Goal: Task Accomplishment & Management: Manage account settings

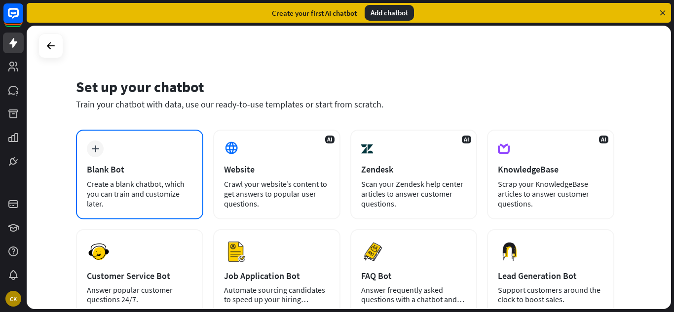
click at [177, 168] on div "Blank Bot" at bounding box center [140, 169] width 106 height 11
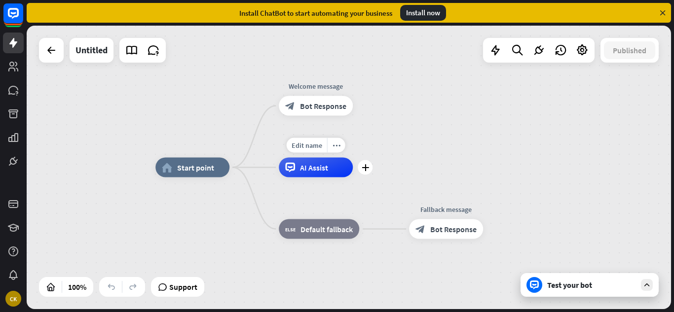
click at [326, 175] on div "AI Assist" at bounding box center [316, 168] width 74 height 20
click at [444, 206] on div "home_2 Start point Welcome message block_bot_response Bot Response AI Assist bl…" at bounding box center [349, 168] width 644 height 284
click at [542, 50] on icon at bounding box center [538, 50] width 13 height 13
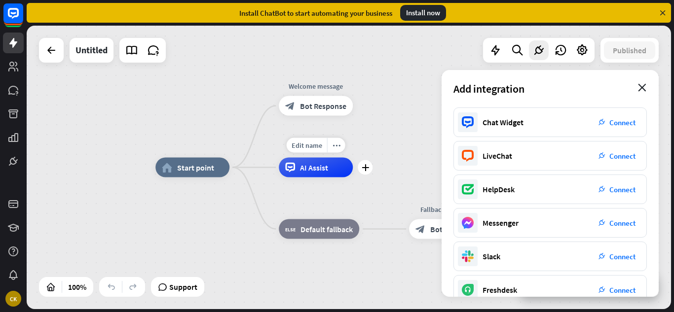
click at [639, 87] on icon "close" at bounding box center [642, 88] width 8 height 8
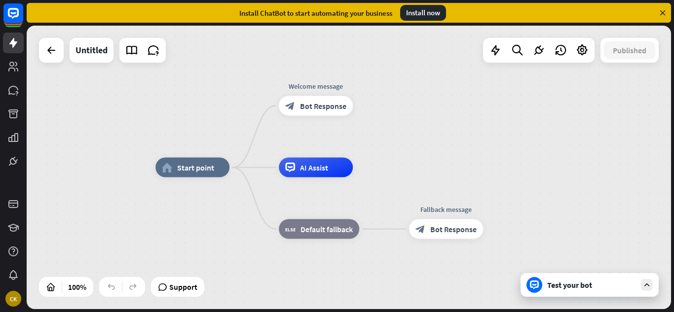
click at [353, 175] on div "AI Assist" at bounding box center [316, 168] width 74 height 20
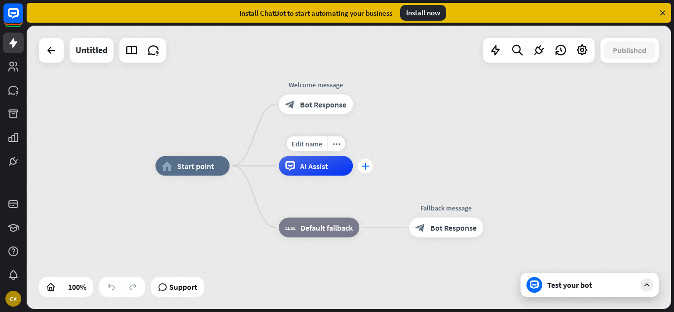
click at [368, 172] on div "plus" at bounding box center [365, 166] width 15 height 15
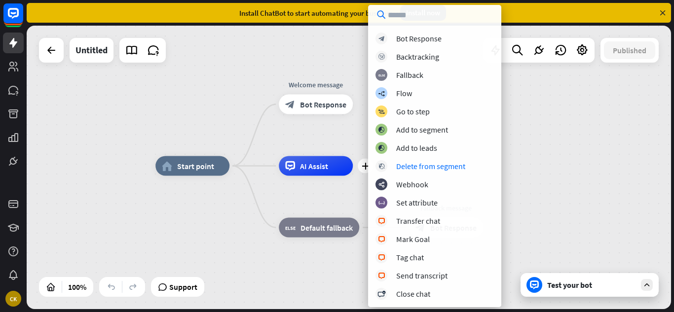
click at [400, 121] on div "block_bot_response Bot Response block_backtracking Backtracking block_fallback …" at bounding box center [434, 166] width 133 height 267
click at [408, 132] on div "Add to segment" at bounding box center [422, 130] width 52 height 10
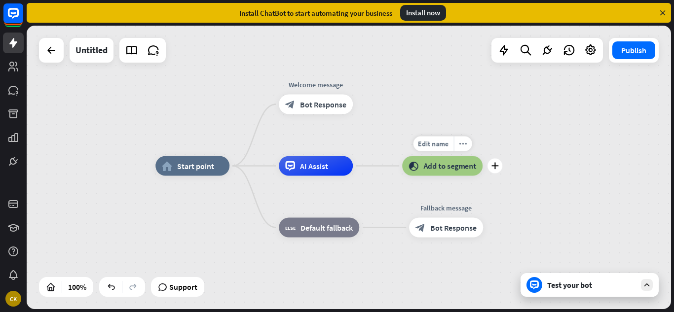
click at [422, 163] on div "block_add_to_segment Add to segment" at bounding box center [442, 166] width 80 height 20
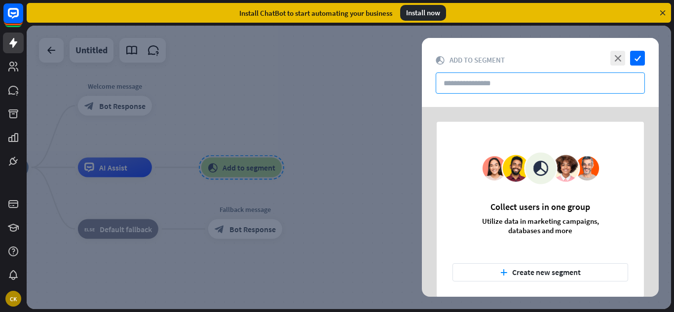
click at [481, 82] on input "text" at bounding box center [540, 83] width 209 height 21
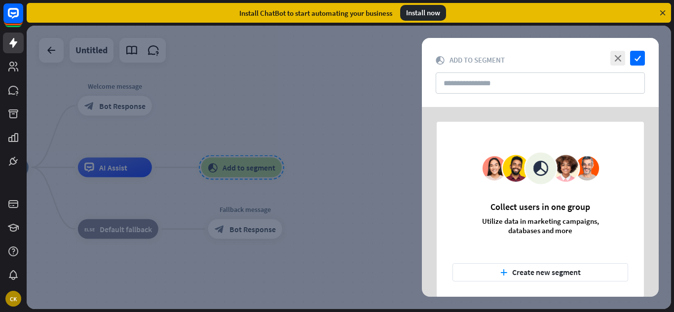
click at [535, 261] on div "Collect users in one group Utilize data in marketing campaigns, databases and m…" at bounding box center [540, 210] width 207 height 176
click at [536, 266] on button "plus Create new segment" at bounding box center [540, 272] width 176 height 18
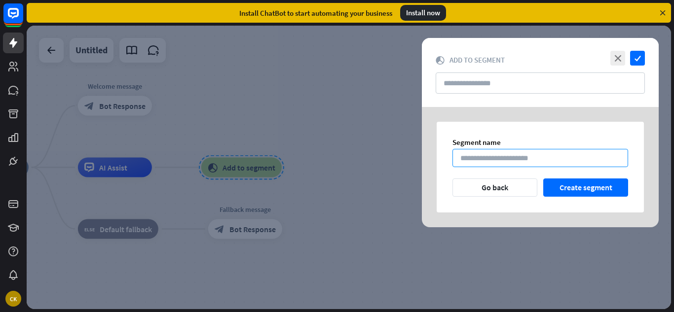
click at [493, 158] on input at bounding box center [540, 158] width 176 height 18
type input "*"
type input "******"
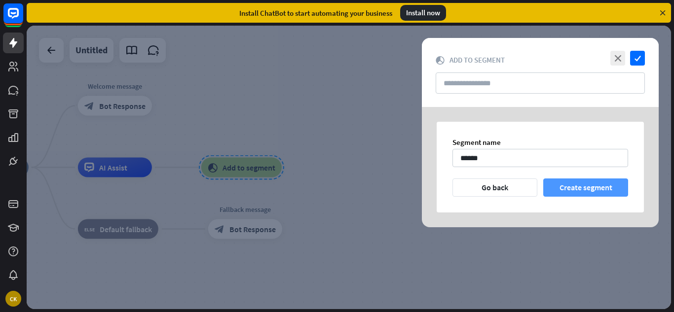
click at [578, 180] on button "Create segment" at bounding box center [585, 188] width 85 height 18
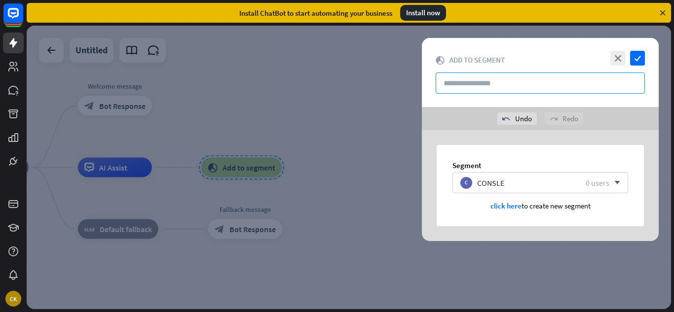
click at [499, 85] on input "text" at bounding box center [540, 83] width 209 height 21
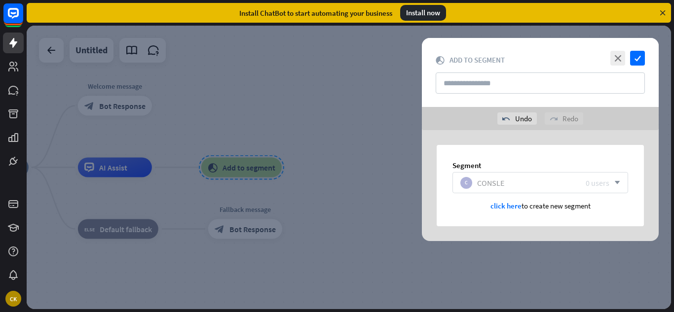
click at [528, 187] on div "CONSLE" at bounding box center [527, 183] width 101 height 10
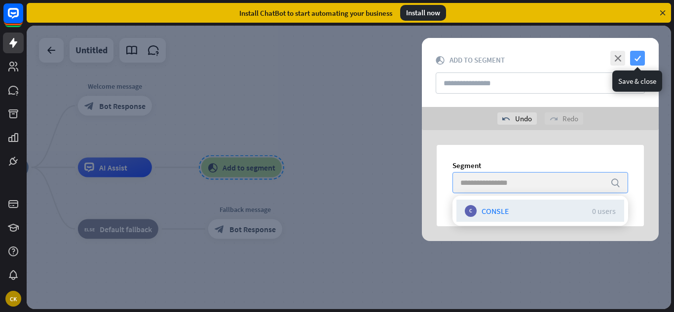
click at [642, 58] on icon "check" at bounding box center [637, 58] width 15 height 15
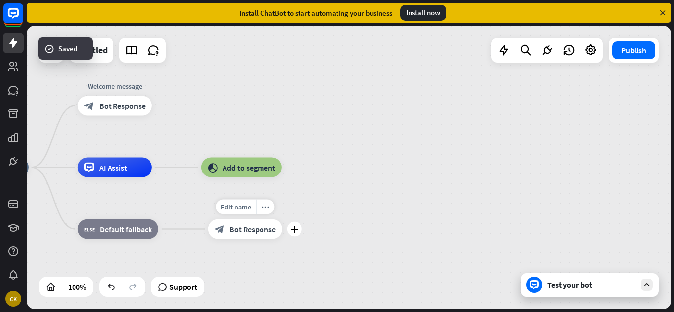
click at [254, 239] on div "Edit name more_horiz plus block_bot_response Bot Response" at bounding box center [245, 230] width 74 height 20
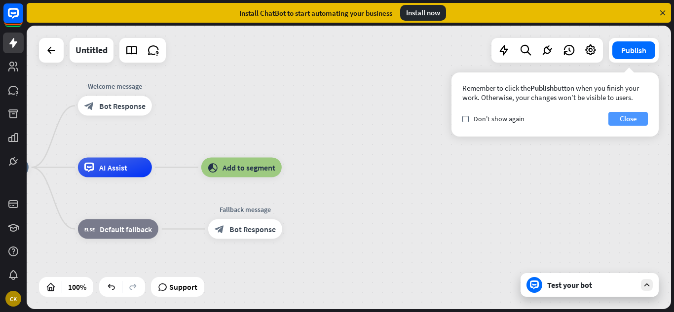
click at [631, 124] on button "Close" at bounding box center [627, 119] width 39 height 14
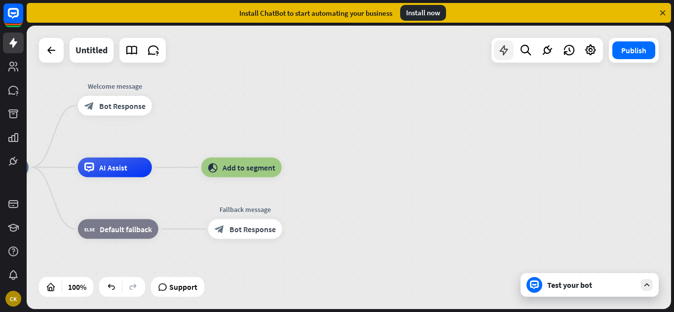
click at [506, 56] on icon at bounding box center [503, 50] width 13 height 13
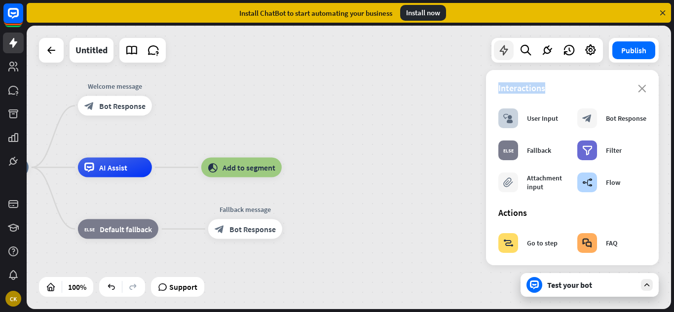
click at [506, 56] on div "Untitled Publish 100% Support Test your bot close Interactions block_user_input…" at bounding box center [349, 168] width 644 height 284
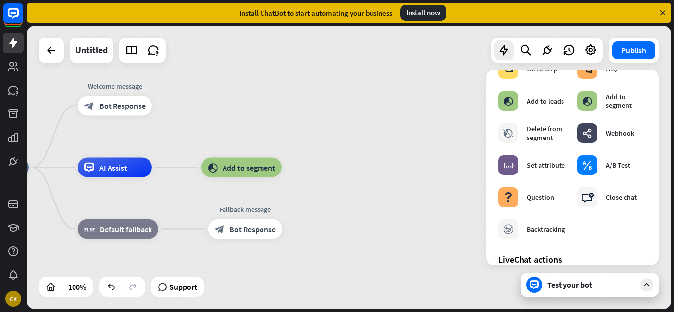
scroll to position [191, 0]
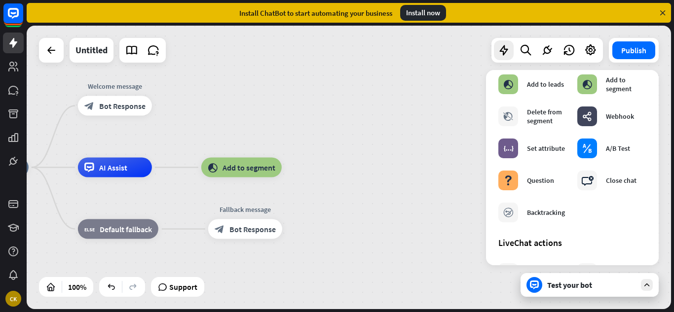
click at [267, 118] on div "home_2 Start point Welcome message block_bot_response Bot Response AI Assist bl…" at bounding box center [349, 168] width 644 height 284
click at [366, 251] on div "home_2 Start point Welcome message block_bot_response Bot Response AI Assist bl…" at bounding box center [277, 310] width 644 height 284
click at [562, 292] on div "Test your bot" at bounding box center [590, 285] width 138 height 24
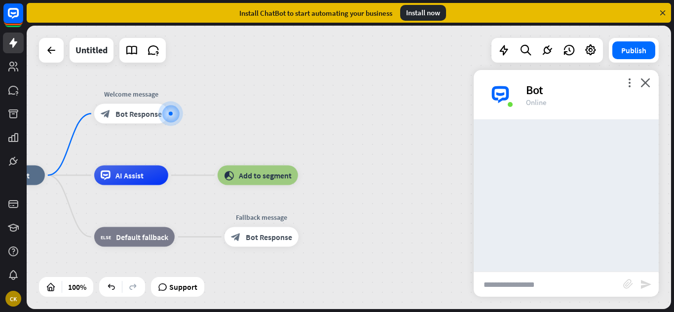
click at [501, 278] on input "text" at bounding box center [548, 284] width 149 height 25
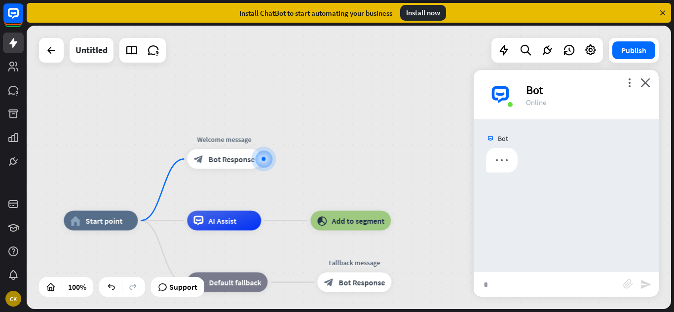
type input "**"
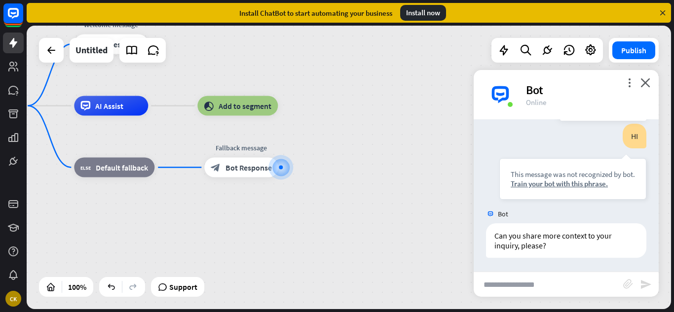
scroll to position [83, 0]
drag, startPoint x: 520, startPoint y: 189, endPoint x: 611, endPoint y: 192, distance: 91.3
click at [611, 192] on div "This message was not recognized by bot. Train your bot with this phrase." at bounding box center [572, 177] width 147 height 41
click at [612, 192] on div "This message was not recognized by bot. Train your bot with this phrase." at bounding box center [572, 177] width 147 height 41
click at [644, 86] on icon "close" at bounding box center [645, 82] width 10 height 9
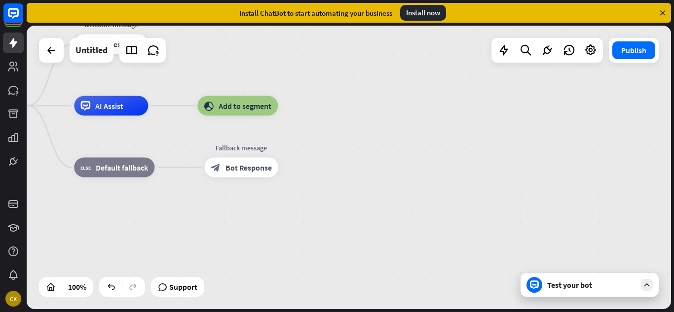
click at [129, 295] on div at bounding box center [122, 287] width 46 height 20
click at [9, 289] on div "CK" at bounding box center [13, 299] width 21 height 21
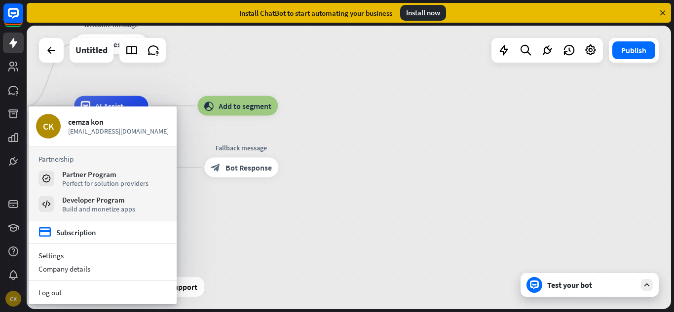
click at [9, 289] on div "CK" at bounding box center [13, 299] width 21 height 21
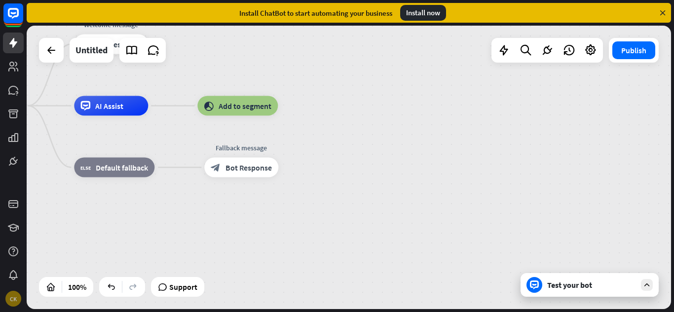
click at [9, 289] on div "CK" at bounding box center [13, 299] width 21 height 21
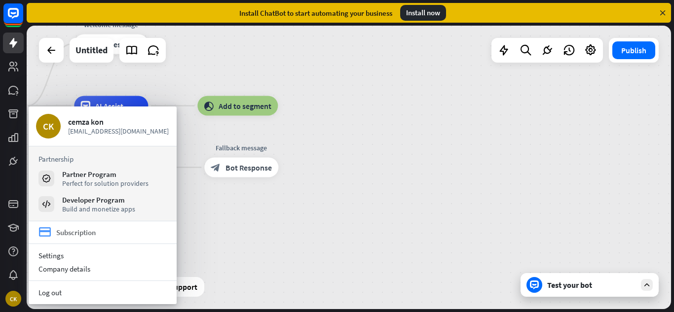
click at [74, 228] on div "Subscription" at bounding box center [75, 232] width 39 height 9
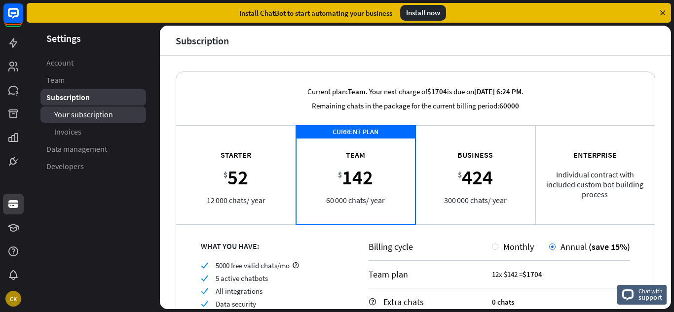
click at [100, 116] on span "Your subscription" at bounding box center [83, 115] width 59 height 10
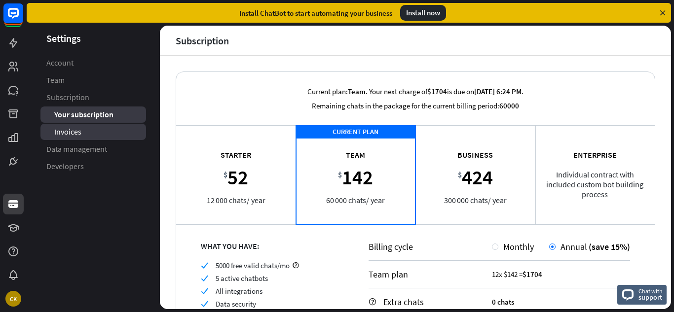
click at [100, 131] on link "Invoices" at bounding box center [93, 132] width 106 height 16
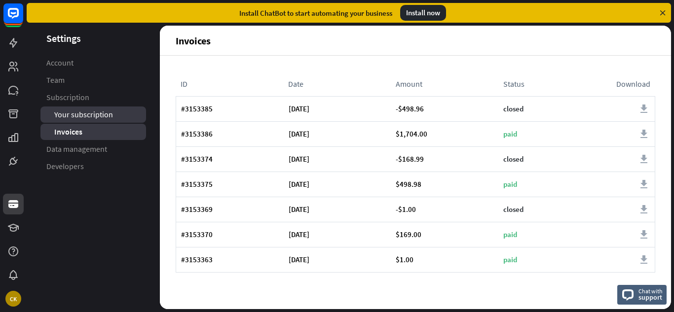
click at [80, 107] on link "Your subscription" at bounding box center [93, 115] width 106 height 16
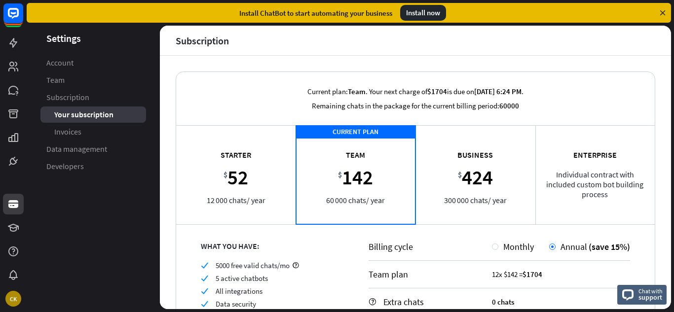
drag, startPoint x: 673, startPoint y: 139, endPoint x: 673, endPoint y: 205, distance: 66.1
click at [673, 218] on div "Settings Account Team Subscription Your subscription Invoices Data management D…" at bounding box center [350, 169] width 647 height 287
drag, startPoint x: 673, startPoint y: 153, endPoint x: 670, endPoint y: 197, distance: 44.0
click at [670, 226] on div "Settings Account Team Subscription Your subscription Invoices Data management D…" at bounding box center [350, 169] width 647 height 287
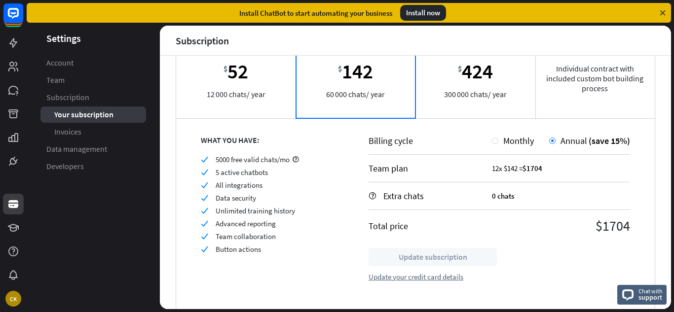
scroll to position [114, 0]
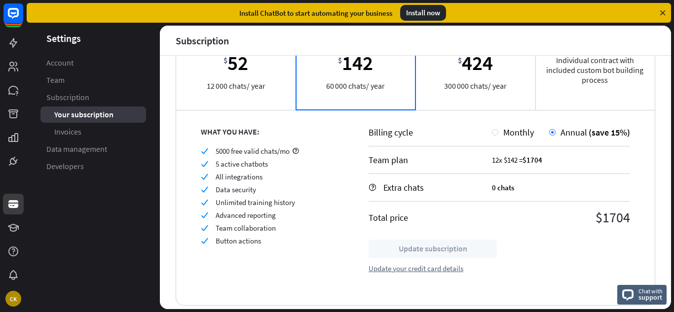
click at [615, 176] on div "help Extra chats 0 chats" at bounding box center [499, 188] width 261 height 28
drag, startPoint x: 579, startPoint y: 217, endPoint x: 625, endPoint y: 217, distance: 45.4
click at [623, 217] on div "Billing cycle Monthly Annual (save 15%) Team plan 12x $142 = $1704 help Extra c…" at bounding box center [499, 208] width 311 height 196
drag, startPoint x: 223, startPoint y: 155, endPoint x: 279, endPoint y: 234, distance: 97.2
click at [279, 234] on div "check 5000 free valid chats/mo check 5 active chatbots check All integrations c…" at bounding box center [272, 196] width 143 height 99
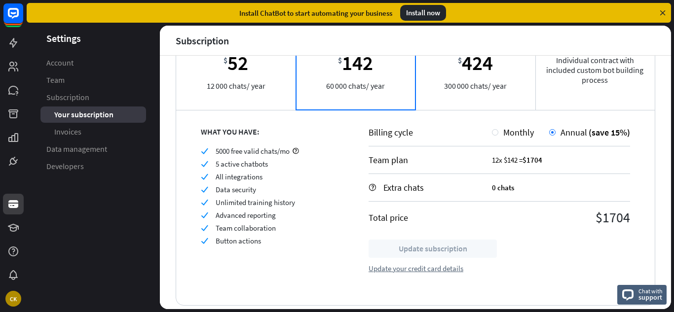
click at [286, 241] on div "check Button actions" at bounding box center [272, 240] width 143 height 9
drag, startPoint x: 272, startPoint y: 242, endPoint x: 216, endPoint y: 247, distance: 57.0
click at [216, 247] on div "WHAT YOU HAVE: check 5000 free valid chats/mo check 5 active chatbots check All…" at bounding box center [260, 208] width 168 height 196
click at [256, 234] on div "check 5000 free valid chats/mo check 5 active chatbots check All integrations c…" at bounding box center [272, 196] width 143 height 99
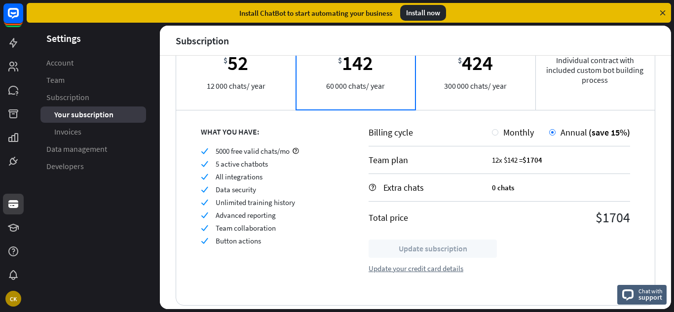
drag, startPoint x: 271, startPoint y: 228, endPoint x: 203, endPoint y: 228, distance: 67.6
click at [210, 228] on div "check Team collaboration" at bounding box center [272, 227] width 143 height 9
drag, startPoint x: 223, startPoint y: 204, endPoint x: 282, endPoint y: 204, distance: 58.2
click at [281, 203] on span "Unlimited training history" at bounding box center [255, 202] width 79 height 9
drag, startPoint x: 287, startPoint y: 222, endPoint x: 207, endPoint y: 211, distance: 80.2
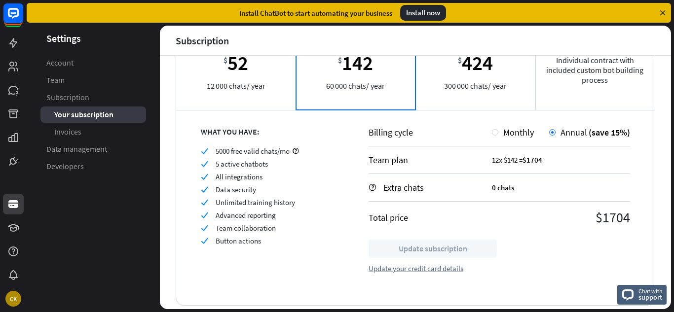
click at [207, 211] on div "check 5000 free valid chats/mo check 5 active chatbots check All integrations c…" at bounding box center [272, 196] width 143 height 99
click at [247, 233] on div "check 5000 free valid chats/mo check 5 active chatbots check All integrations c…" at bounding box center [272, 196] width 143 height 99
drag, startPoint x: 261, startPoint y: 239, endPoint x: 196, endPoint y: 237, distance: 64.2
click at [196, 237] on div "WHAT YOU HAVE: check 5000 free valid chats/mo check 5 active chatbots check All…" at bounding box center [260, 208] width 168 height 196
click at [270, 246] on div "WHAT YOU HAVE: check 5000 free valid chats/mo check 5 active chatbots check All…" at bounding box center [260, 208] width 168 height 196
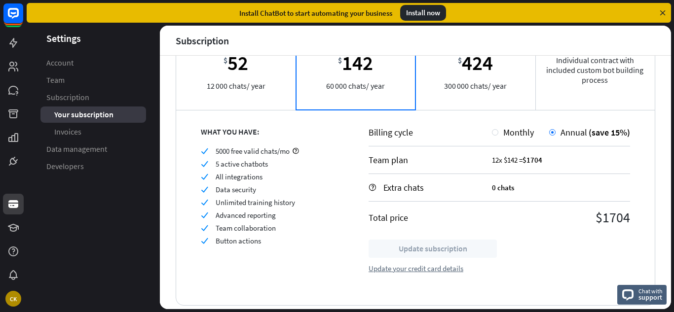
drag, startPoint x: 299, startPoint y: 223, endPoint x: 216, endPoint y: 217, distance: 83.6
click at [216, 217] on div "check 5000 free valid chats/mo check 5 active chatbots check All integrations c…" at bounding box center [272, 196] width 143 height 99
click at [290, 233] on div "check 5000 free valid chats/mo check 5 active chatbots check All integrations c…" at bounding box center [272, 196] width 143 height 99
drag, startPoint x: 215, startPoint y: 212, endPoint x: 308, endPoint y: 224, distance: 94.1
click at [258, 214] on div "check Advanced reporting" at bounding box center [272, 215] width 143 height 9
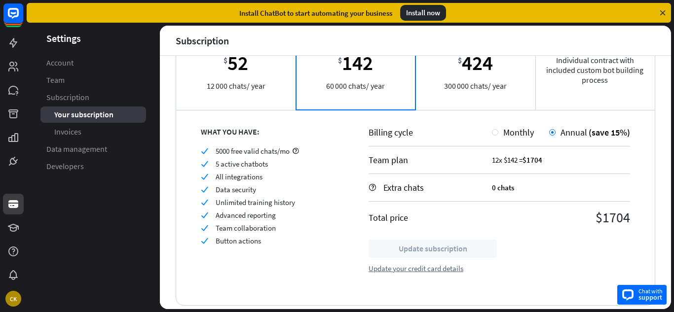
click at [651, 292] on span "Chat with" at bounding box center [650, 291] width 24 height 9
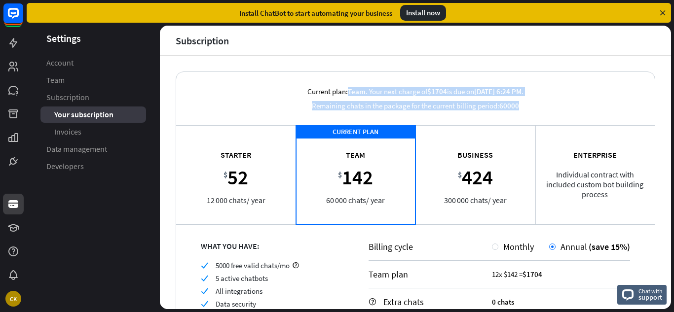
drag, startPoint x: 310, startPoint y: 84, endPoint x: 537, endPoint y: 112, distance: 228.8
click at [533, 112] on div "Current plan: Team . Your next charge of $1704 is due on [DATE] 6:24 PM . Remai…" at bounding box center [416, 98] width 236 height 53
click at [533, 109] on div "Current plan: Team . Your next charge of $1704 is due on [DATE] 6:24 PM . Remai…" at bounding box center [416, 98] width 236 height 53
drag, startPoint x: 465, startPoint y: 108, endPoint x: 293, endPoint y: 81, distance: 174.2
click at [298, 81] on div "Current plan: Team . Your next charge of $1704 is due on [DATE] 6:24 PM . Remai…" at bounding box center [416, 98] width 236 height 53
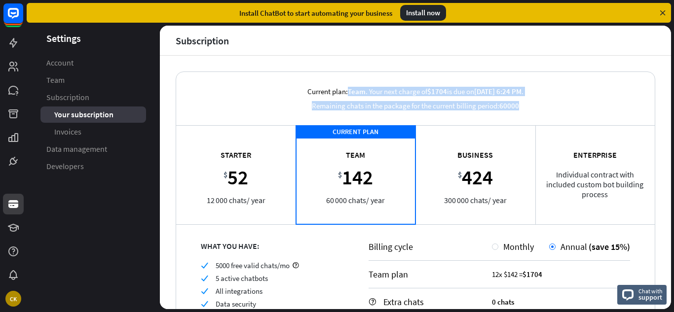
click at [298, 82] on div "Current plan: Team . Your next charge of $1704 is due on [DATE] 6:24 PM . Remai…" at bounding box center [416, 98] width 236 height 53
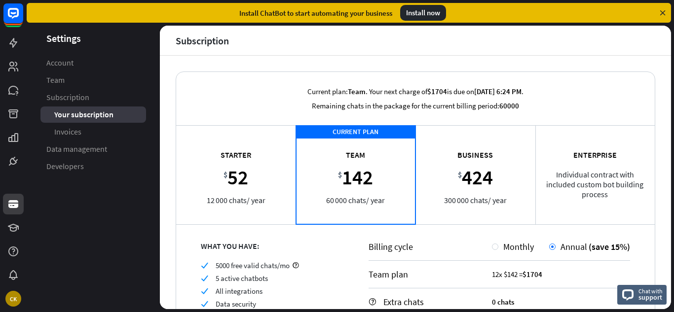
drag, startPoint x: 292, startPoint y: 82, endPoint x: 429, endPoint y: 105, distance: 138.9
click at [346, 96] on div "Current plan: Team . Your next charge of $1704 is due on [DATE] 6:24 PM . Remai…" at bounding box center [416, 98] width 236 height 53
drag, startPoint x: 429, startPoint y: 105, endPoint x: 546, endPoint y: 96, distance: 117.2
click at [543, 93] on div "Current plan: Team . Your next charge of $1704 is due on [DATE] 6:24 PM . Remai…" at bounding box center [415, 98] width 479 height 53
click at [431, 165] on div "For growing teams in big companies. Business $ 424 300 000 chats / year" at bounding box center [475, 174] width 120 height 99
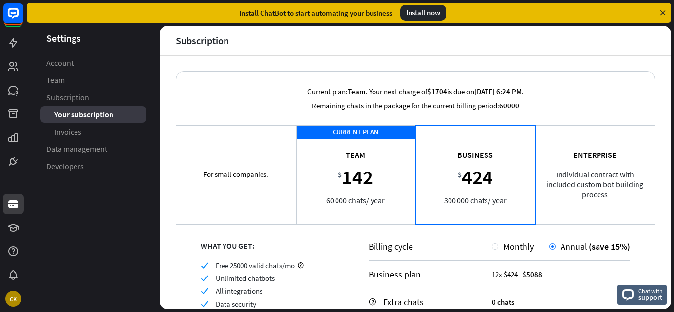
click at [265, 183] on div "For small companies. Starter $ 52 12 000 chats / year" at bounding box center [236, 174] width 120 height 99
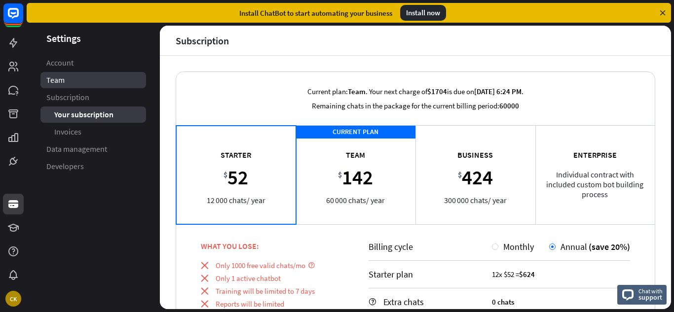
click at [65, 77] on link "Team" at bounding box center [93, 80] width 106 height 16
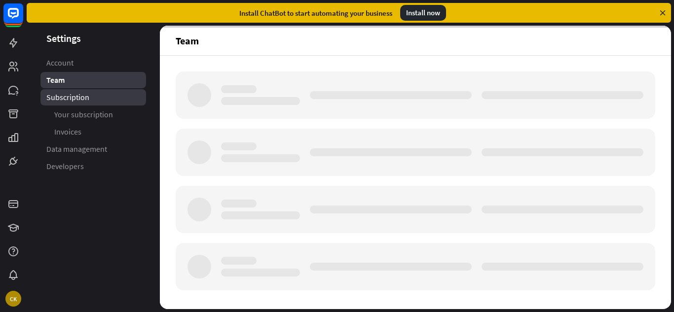
click at [83, 96] on span "Subscription" at bounding box center [67, 97] width 43 height 10
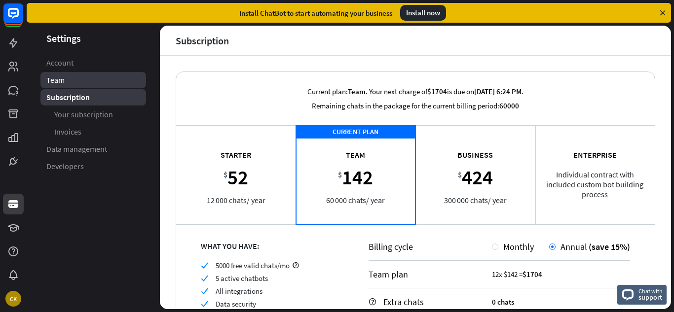
click at [134, 79] on link "Team" at bounding box center [93, 80] width 106 height 16
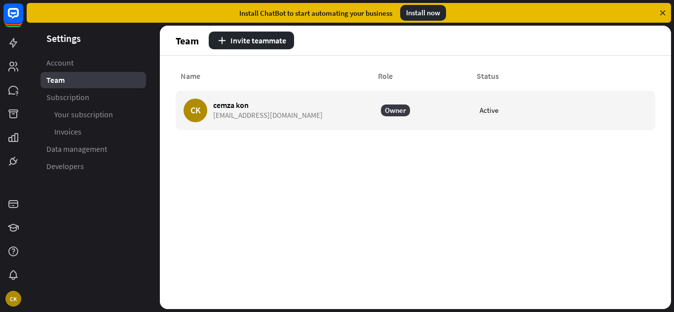
click at [61, 53] on aside "Settings Account Team Subscription Your subscription Invoices Data management D…" at bounding box center [93, 168] width 133 height 284
click at [76, 68] on link "Account" at bounding box center [93, 63] width 106 height 16
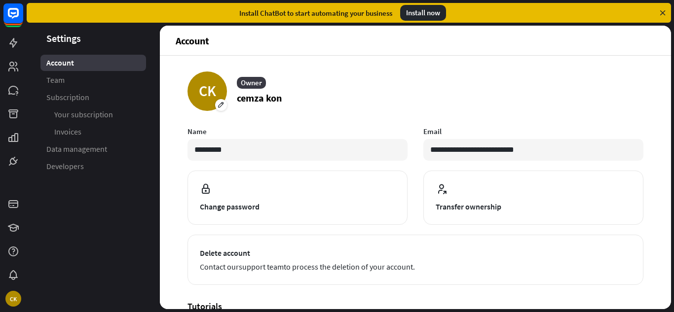
click at [1, 42] on div at bounding box center [13, 86] width 27 height 172
click at [5, 42] on link at bounding box center [13, 43] width 21 height 21
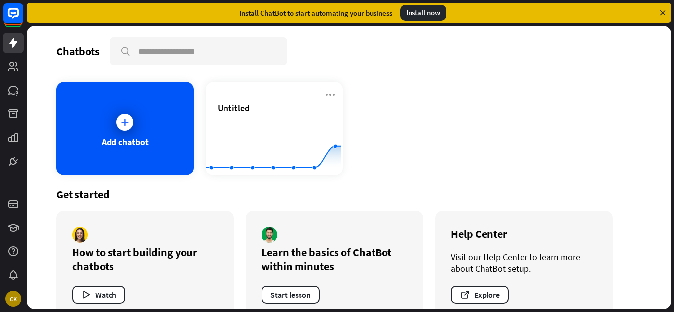
drag, startPoint x: 673, startPoint y: 204, endPoint x: 673, endPoint y: 267, distance: 63.2
click at [673, 267] on div "Chatbots search Add chatbot Untitled Created with Highcharts 10.1.0 0 1 2 Get s…" at bounding box center [350, 169] width 647 height 287
click at [667, 6] on div "Install ChatBot to start automating your business Install now" at bounding box center [349, 13] width 644 height 20
click at [666, 8] on div "Install ChatBot to start automating your business Install now" at bounding box center [349, 13] width 644 height 20
click at [666, 9] on icon at bounding box center [662, 12] width 9 height 9
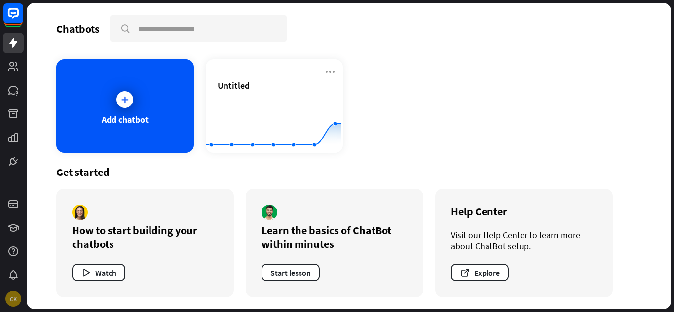
click at [13, 301] on div "CK" at bounding box center [13, 299] width 16 height 16
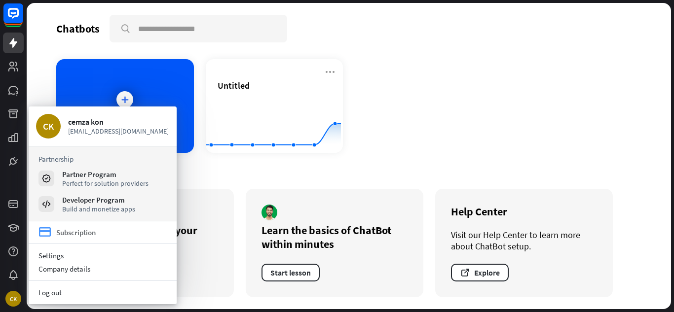
click at [83, 229] on div "Subscription" at bounding box center [75, 232] width 39 height 9
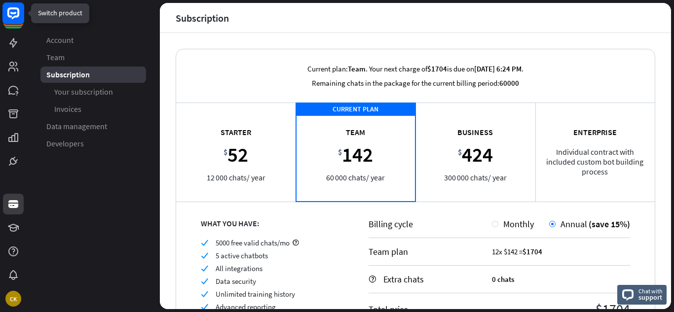
click at [8, 8] on icon at bounding box center [13, 13] width 12 height 12
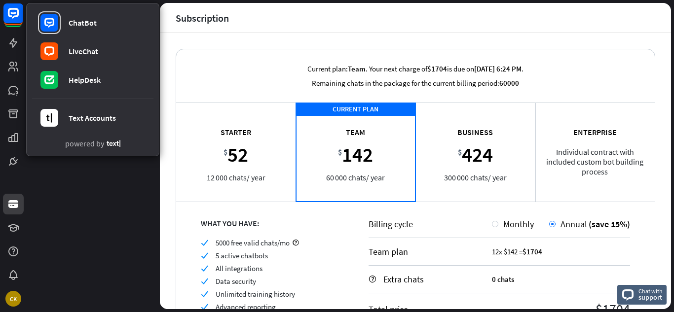
click at [0, 32] on div "ChatBot LiveChat HelpDesk Text Accounts powered by" at bounding box center [13, 86] width 27 height 172
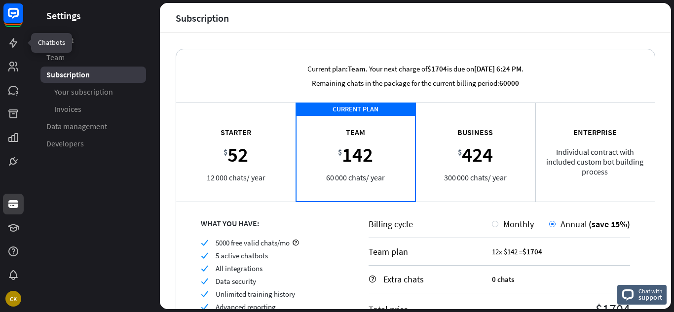
click at [5, 55] on div "ChatBot LiveChat HelpDesk Text Accounts powered by" at bounding box center [13, 86] width 27 height 172
click at [8, 47] on icon at bounding box center [13, 43] width 12 height 12
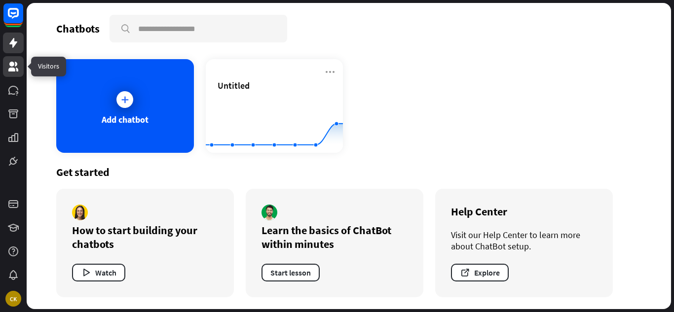
click at [16, 63] on icon at bounding box center [13, 67] width 10 height 10
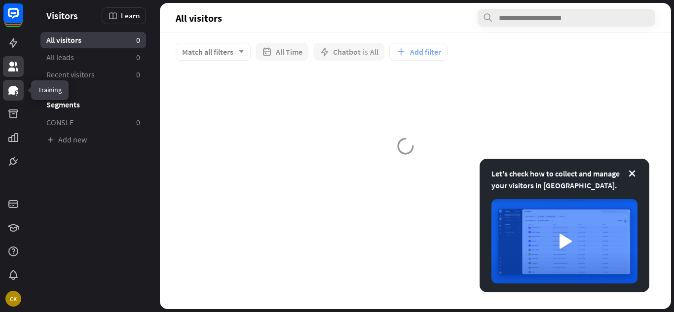
click at [17, 87] on icon at bounding box center [13, 90] width 10 height 9
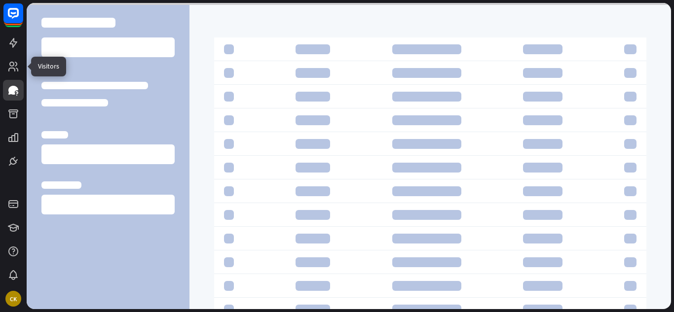
drag, startPoint x: 16, startPoint y: 67, endPoint x: 17, endPoint y: 96, distance: 28.6
click at [0, 0] on icon at bounding box center [0, 0] width 0 height 0
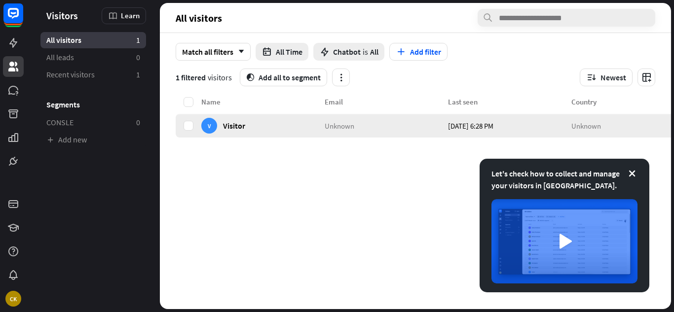
click at [221, 123] on div "V Visitor" at bounding box center [223, 126] width 44 height 16
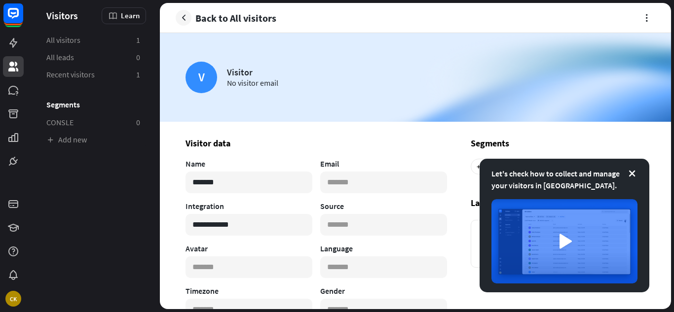
click at [634, 166] on div "Let's check how to collect and manage your visitors in [GEOGRAPHIC_DATA]." at bounding box center [565, 226] width 170 height 134
click at [629, 175] on icon at bounding box center [632, 174] width 10 height 10
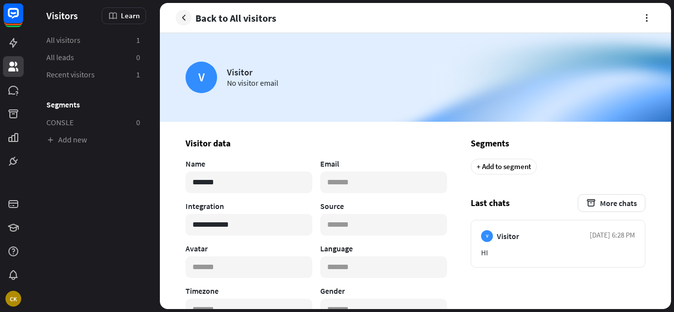
scroll to position [176, 0]
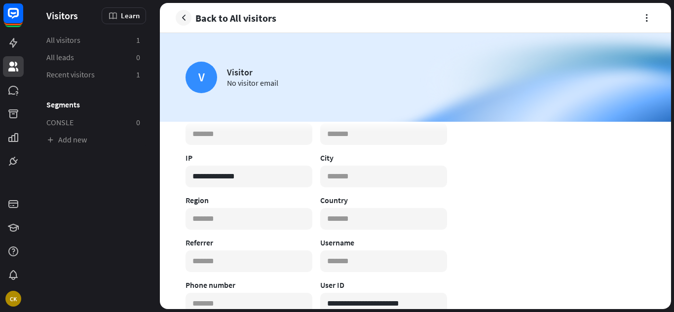
drag, startPoint x: 667, startPoint y: 247, endPoint x: 632, endPoint y: 73, distance: 178.1
click at [673, 76] on div "Visitors Learn All visitors 1 All leads 0 Recent visitors 1 Segments CONSLE 0 A…" at bounding box center [350, 156] width 647 height 312
click at [9, 198] on link at bounding box center [13, 204] width 21 height 21
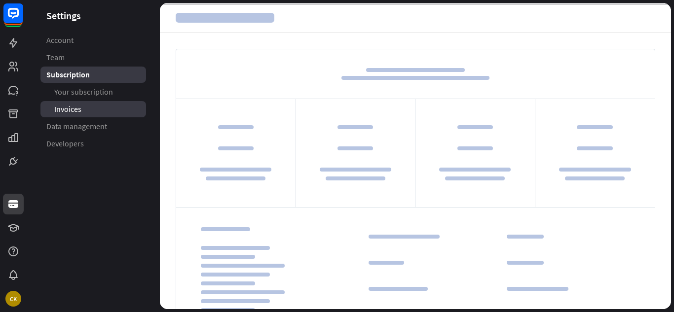
click at [74, 107] on span "Invoices" at bounding box center [67, 109] width 27 height 10
